Goal: Task Accomplishment & Management: Use online tool/utility

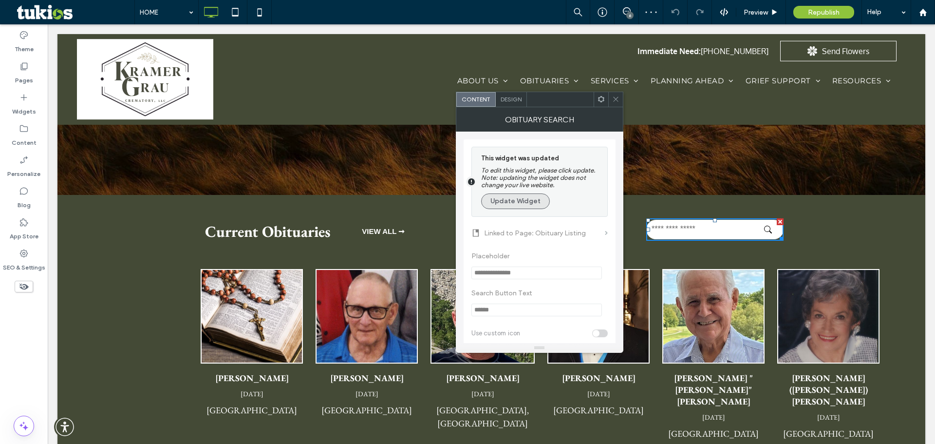
click at [536, 200] on button "Update Widget" at bounding box center [515, 201] width 69 height 16
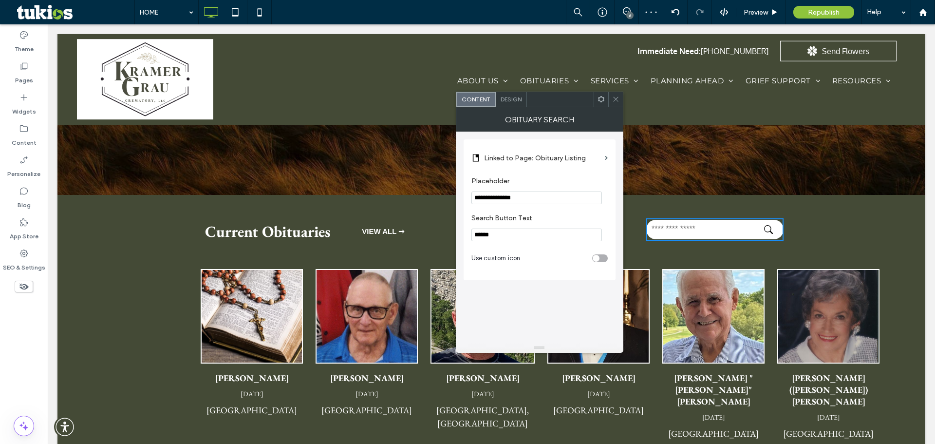
click at [488, 195] on input "**********" at bounding box center [537, 197] width 131 height 13
type input "**********"
click at [618, 96] on icon at bounding box center [615, 98] width 7 height 7
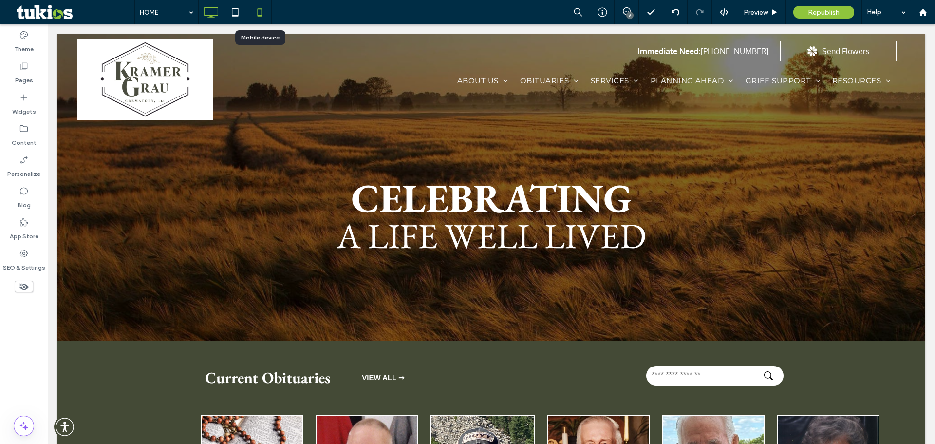
click at [254, 12] on icon at bounding box center [259, 11] width 19 height 19
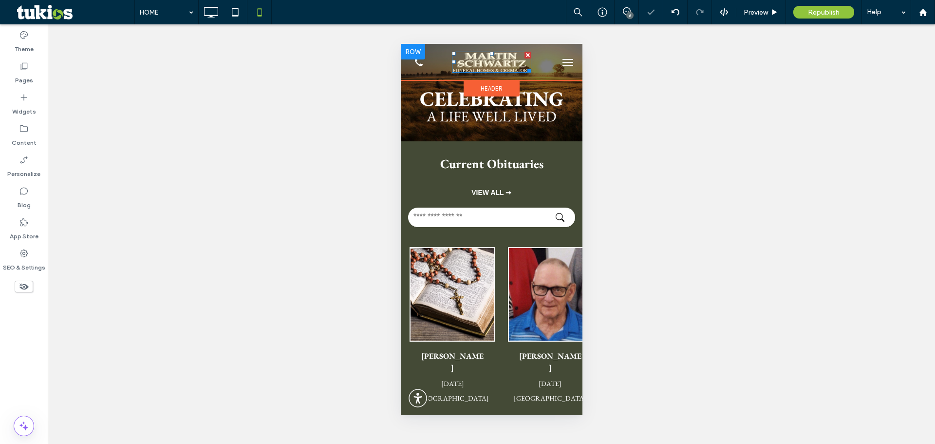
click at [490, 56] on img at bounding box center [491, 62] width 79 height 21
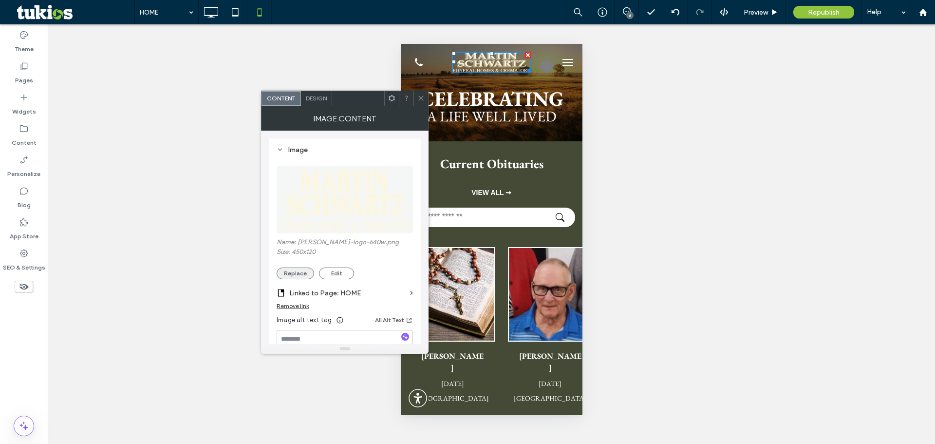
click at [302, 271] on button "Replace" at bounding box center [296, 273] width 38 height 12
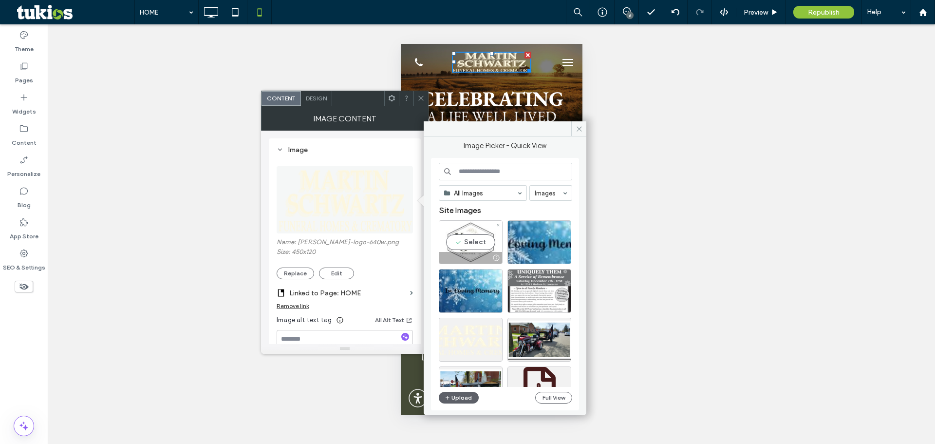
click at [462, 245] on div "Select" at bounding box center [471, 242] width 64 height 44
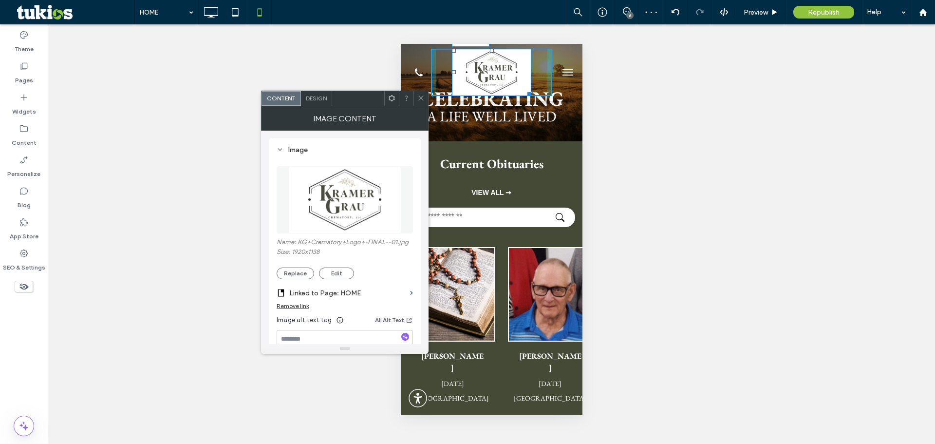
drag, startPoint x: 525, startPoint y: 95, endPoint x: 516, endPoint y: 90, distance: 9.4
click at [516, 90] on div "W:129 H:76" at bounding box center [491, 72] width 182 height 57
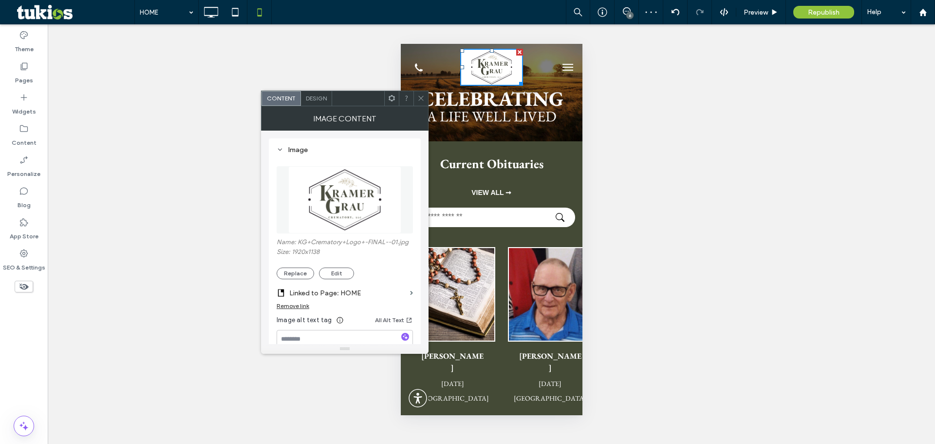
click at [422, 104] on span at bounding box center [421, 98] width 7 height 15
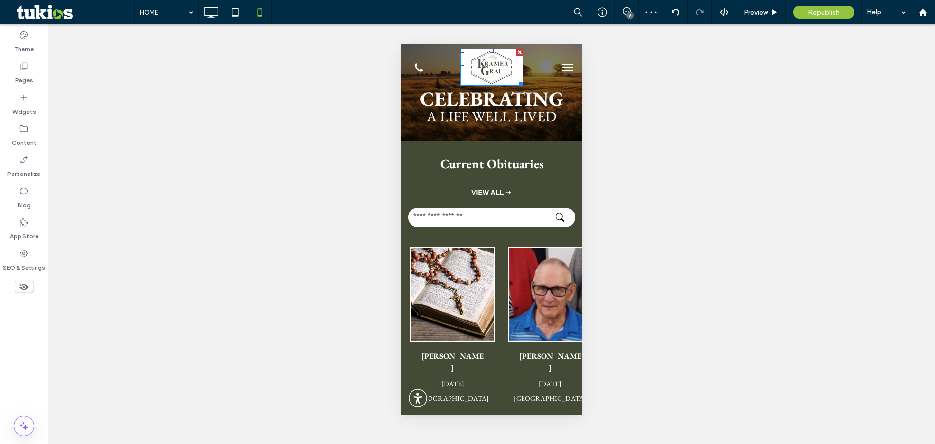
click at [318, 170] on div "Unhide? Yes Unhide? Yes Unhide? Yes Unhide? Yes Unhide? Yes" at bounding box center [492, 233] width 888 height 419
click at [235, 11] on icon at bounding box center [235, 11] width 19 height 19
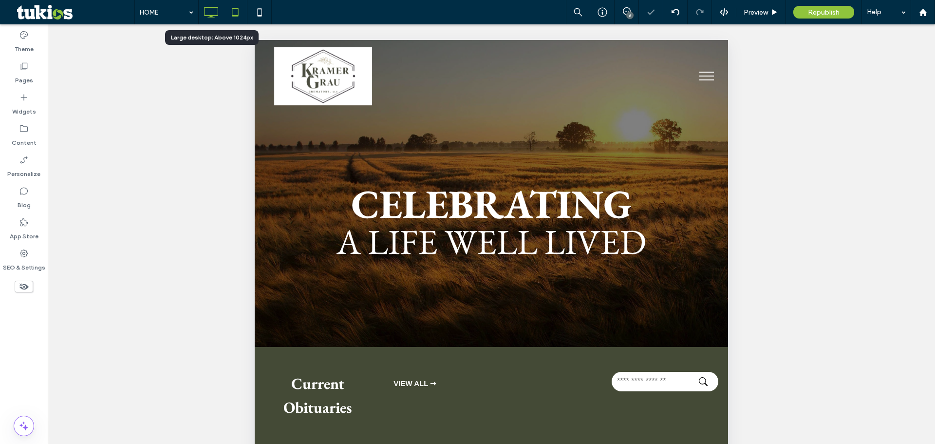
click at [206, 6] on icon at bounding box center [210, 11] width 19 height 19
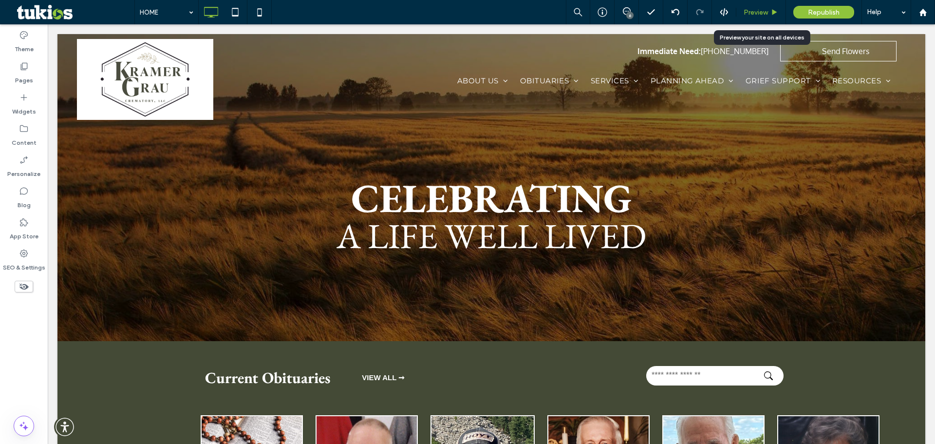
click at [762, 17] on div "Preview" at bounding box center [762, 12] width 50 height 24
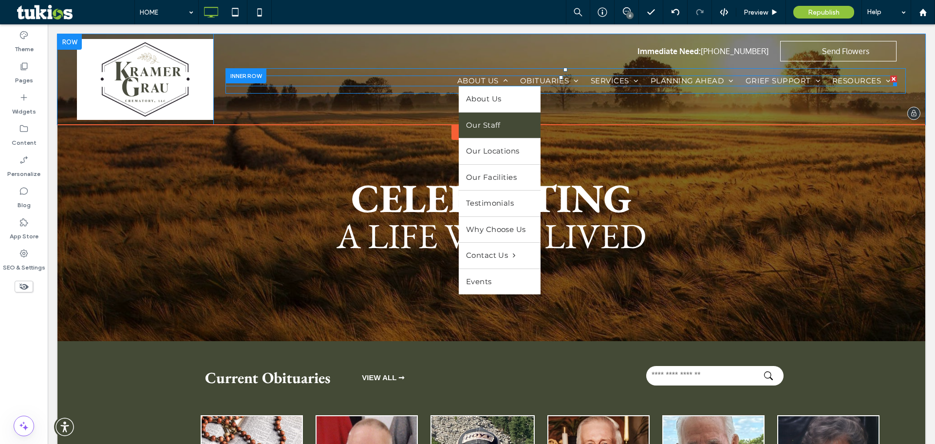
click at [493, 120] on span "Our Staff" at bounding box center [483, 125] width 35 height 11
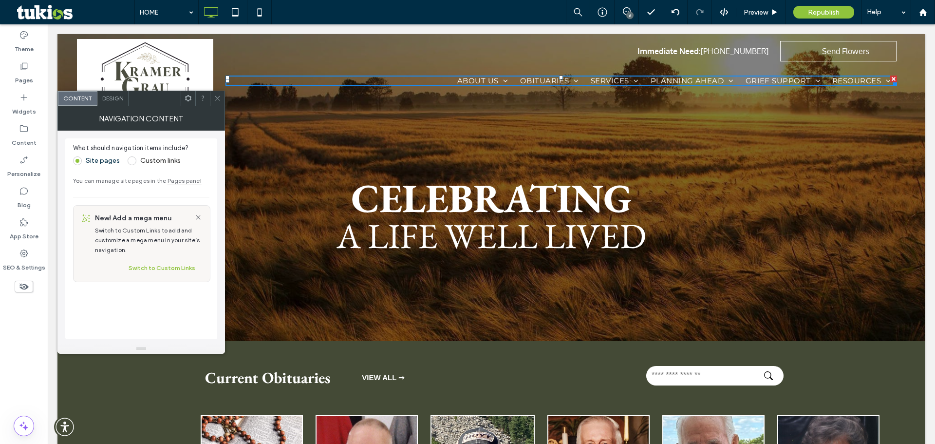
drag, startPoint x: 215, startPoint y: 100, endPoint x: 190, endPoint y: 70, distance: 39.1
click at [215, 100] on icon at bounding box center [217, 98] width 7 height 7
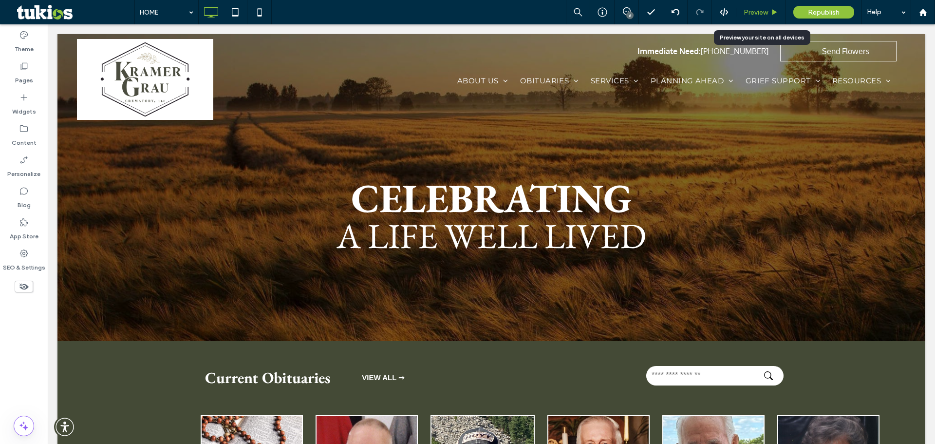
click at [748, 6] on div "Preview" at bounding box center [762, 12] width 50 height 24
click at [760, 13] on span "Preview" at bounding box center [756, 12] width 24 height 8
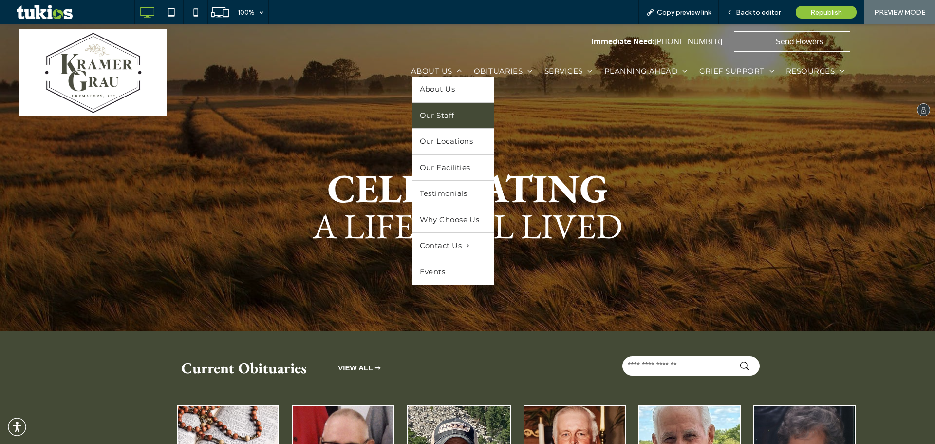
click at [447, 106] on link "Our Staff" at bounding box center [454, 116] width 82 height 26
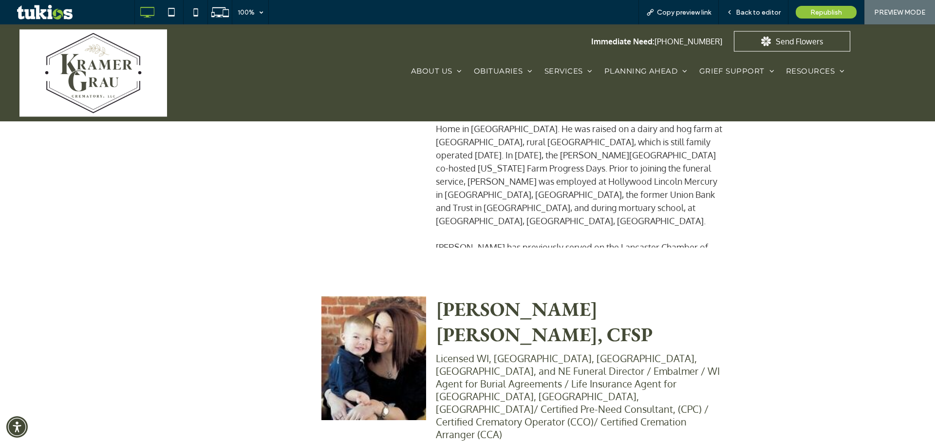
scroll to position [828, 0]
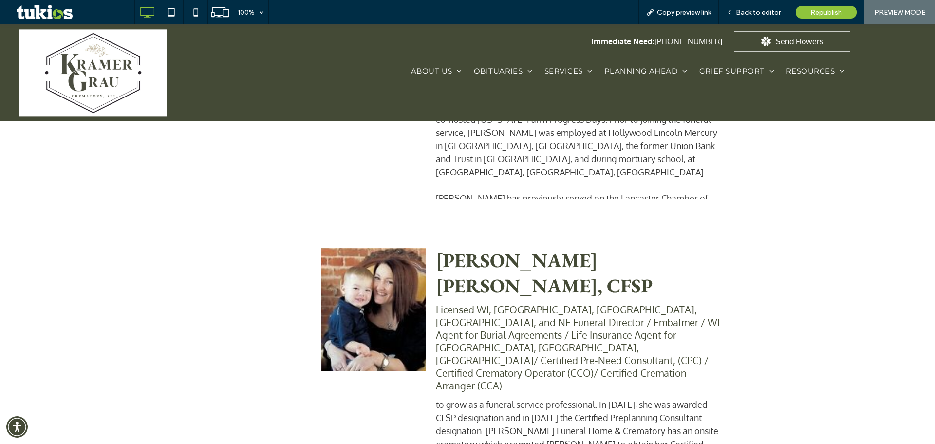
click at [739, 16] on span "Back to editor" at bounding box center [758, 12] width 45 height 8
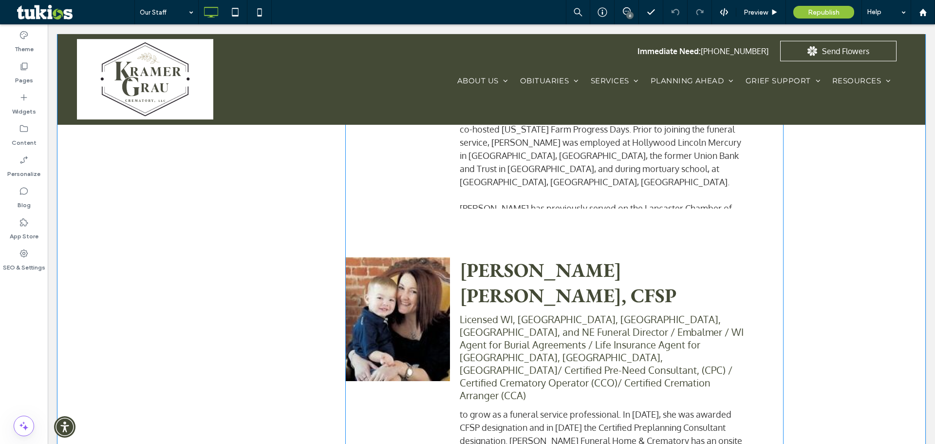
click at [575, 246] on span at bounding box center [564, 349] width 438 height 1426
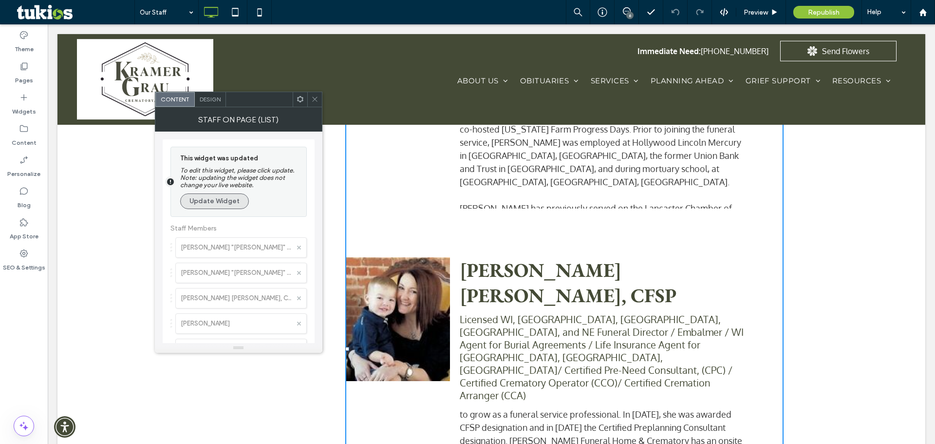
click at [213, 203] on button "Update Widget" at bounding box center [214, 201] width 69 height 16
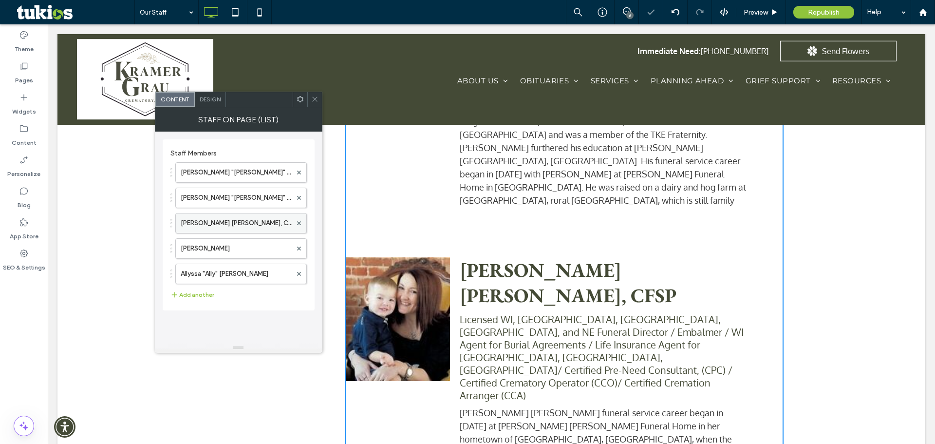
click at [221, 224] on label "[PERSON_NAME] [PERSON_NAME], CFSP" at bounding box center [236, 222] width 111 height 19
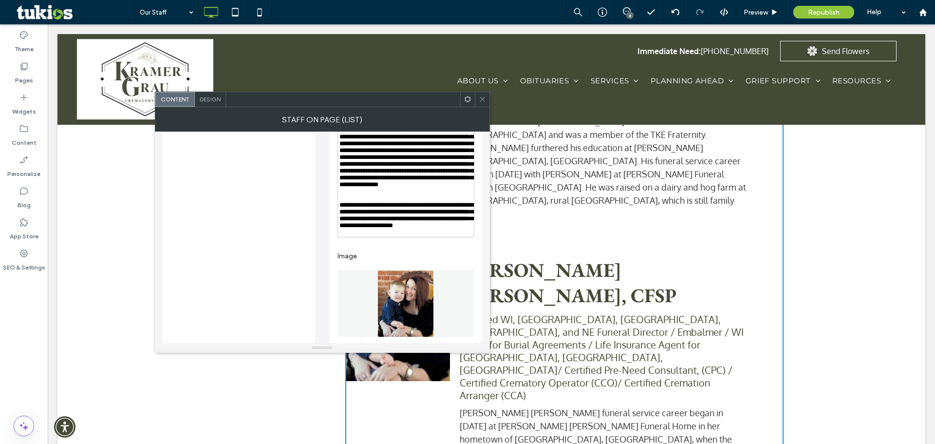
scroll to position [536, 0]
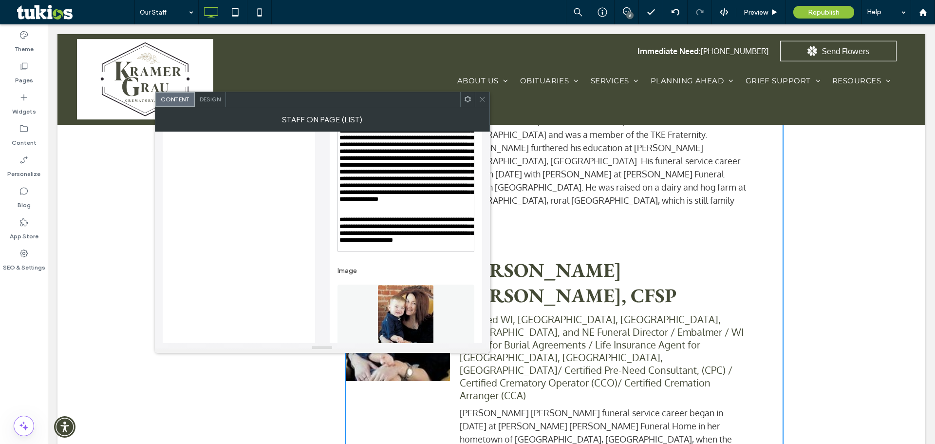
click at [484, 99] on icon at bounding box center [482, 98] width 7 height 7
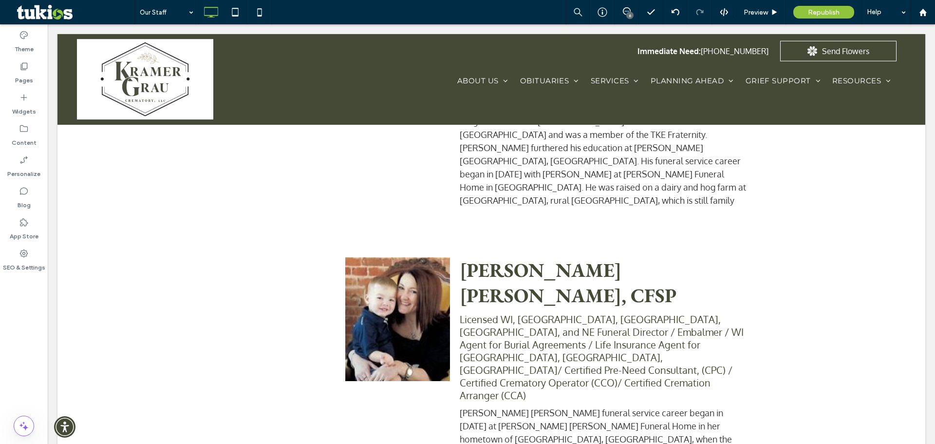
click at [384, 18] on div "Our Staff 6 Preview Republish Help" at bounding box center [534, 12] width 801 height 24
click at [610, 9] on div at bounding box center [602, 12] width 24 height 10
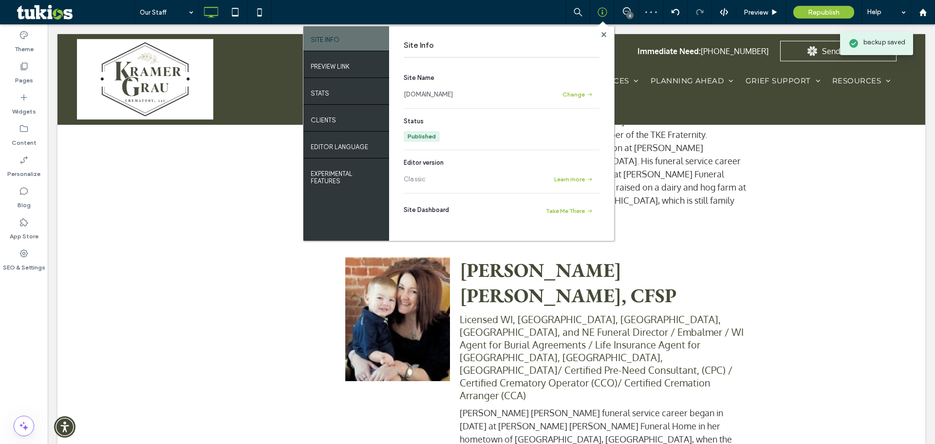
click at [453, 95] on link "[DOMAIN_NAME]" at bounding box center [428, 95] width 49 height 10
